Goal: Task Accomplishment & Management: Use online tool/utility

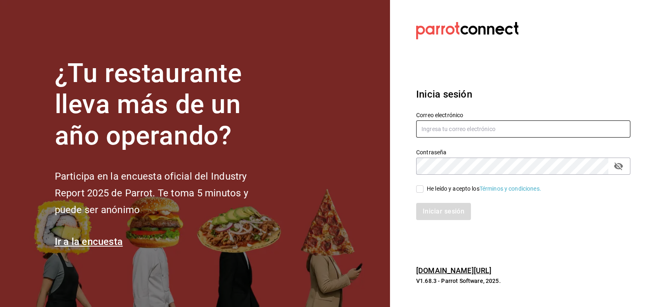
type input "compras@tetecoloh.com"
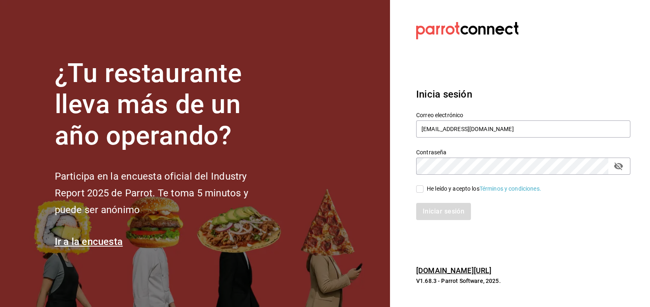
click at [445, 190] on div "He leído y acepto los Términos y condiciones." at bounding box center [484, 189] width 114 height 9
click at [423, 190] on input "He leído y acepto los Términos y condiciones." at bounding box center [419, 188] width 7 height 7
checkbox input "true"
click at [442, 205] on button "Iniciar sesión" at bounding box center [444, 211] width 56 height 17
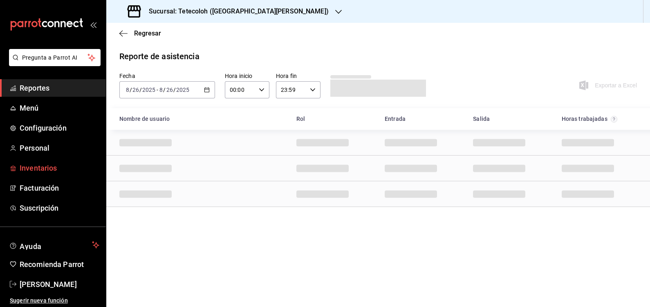
click at [29, 167] on span "Inventarios" at bounding box center [60, 168] width 80 height 11
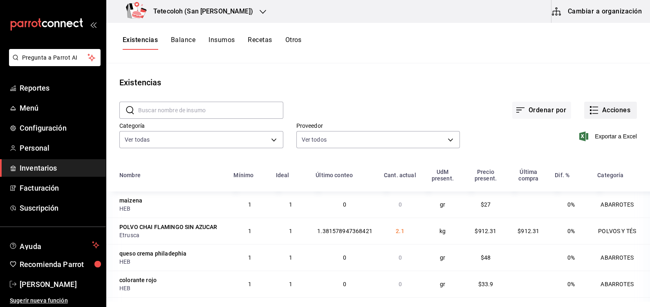
click at [601, 107] on button "Acciones" at bounding box center [610, 110] width 53 height 17
